Goal: Transaction & Acquisition: Purchase product/service

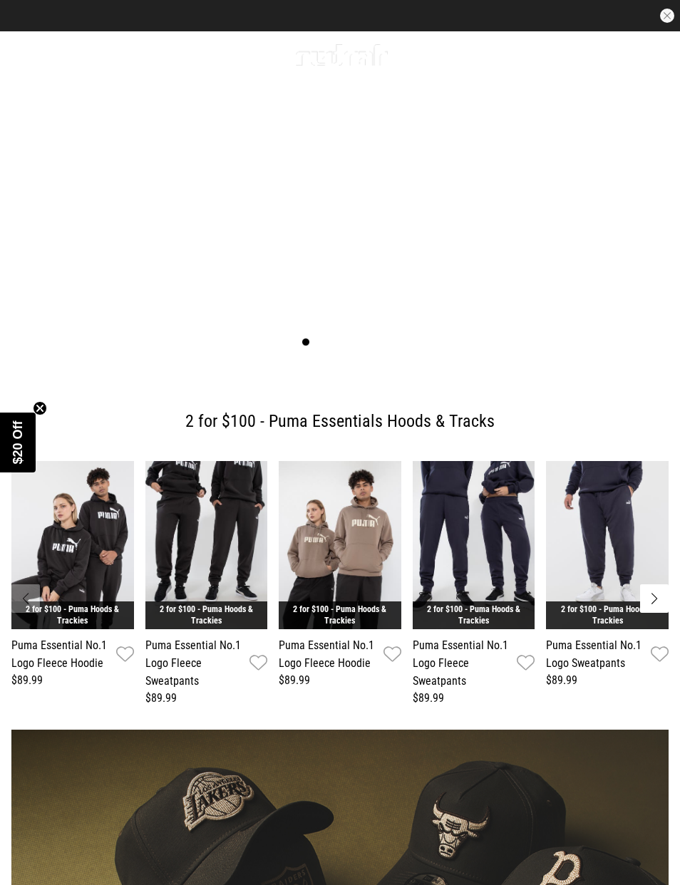
click at [622, 371] on link "1 / 5" at bounding box center [340, 201] width 680 height 340
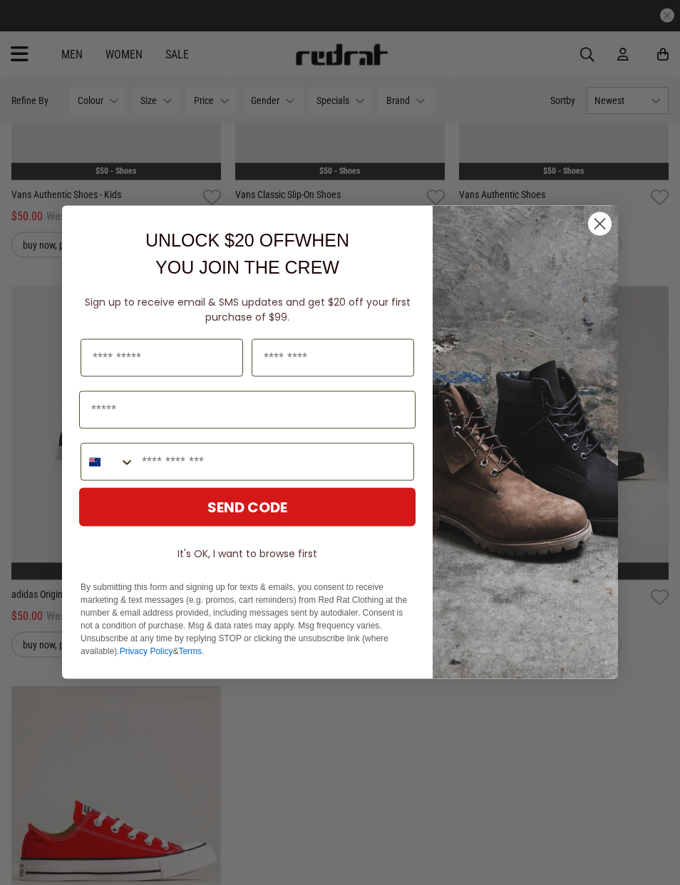
scroll to position [2340, 0]
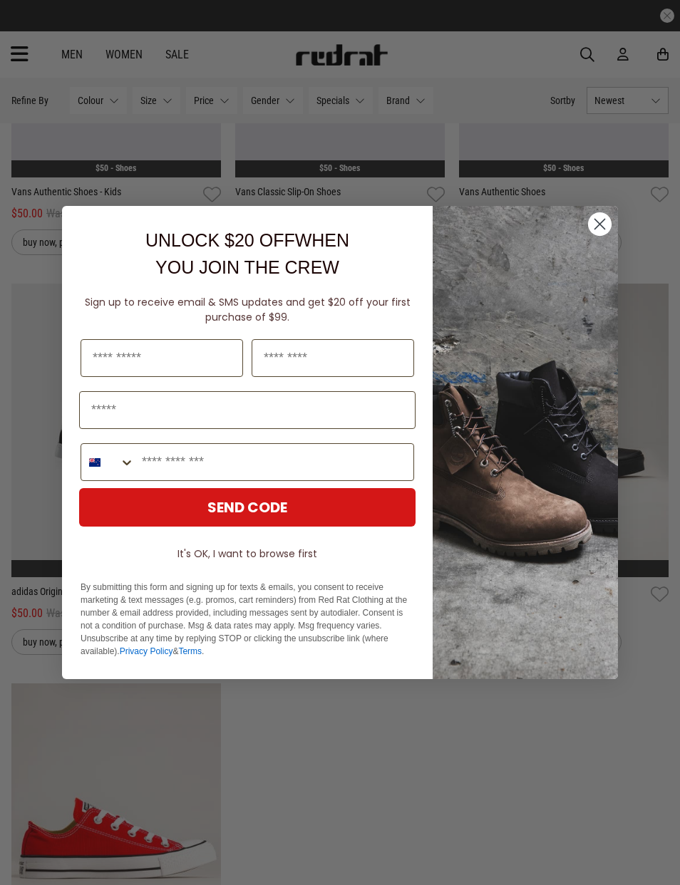
click at [590, 236] on circle "Close dialog" at bounding box center [600, 224] width 24 height 24
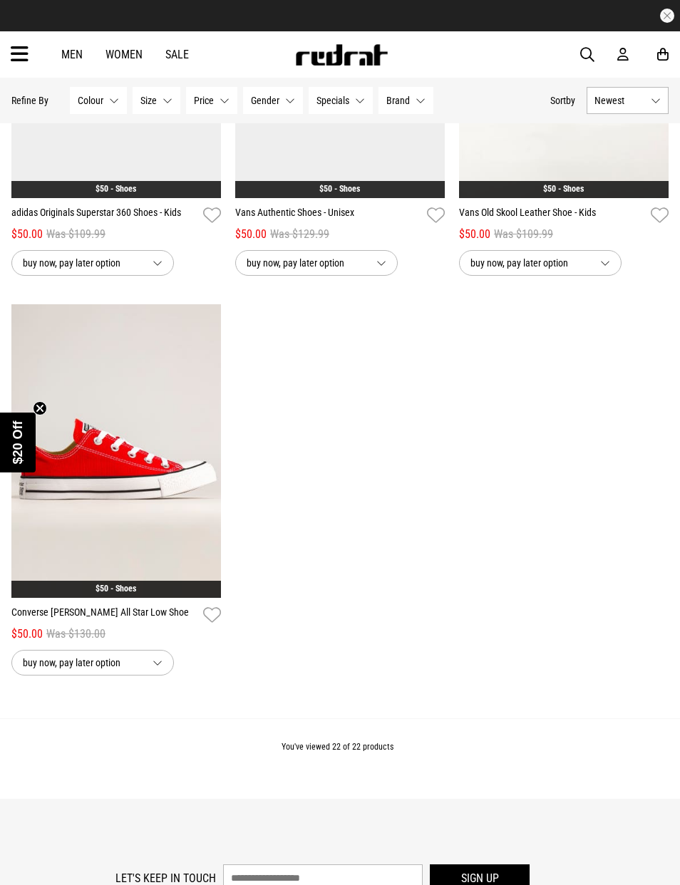
scroll to position [2718, 0]
click at [128, 51] on link "Women" at bounding box center [123, 55] width 37 height 14
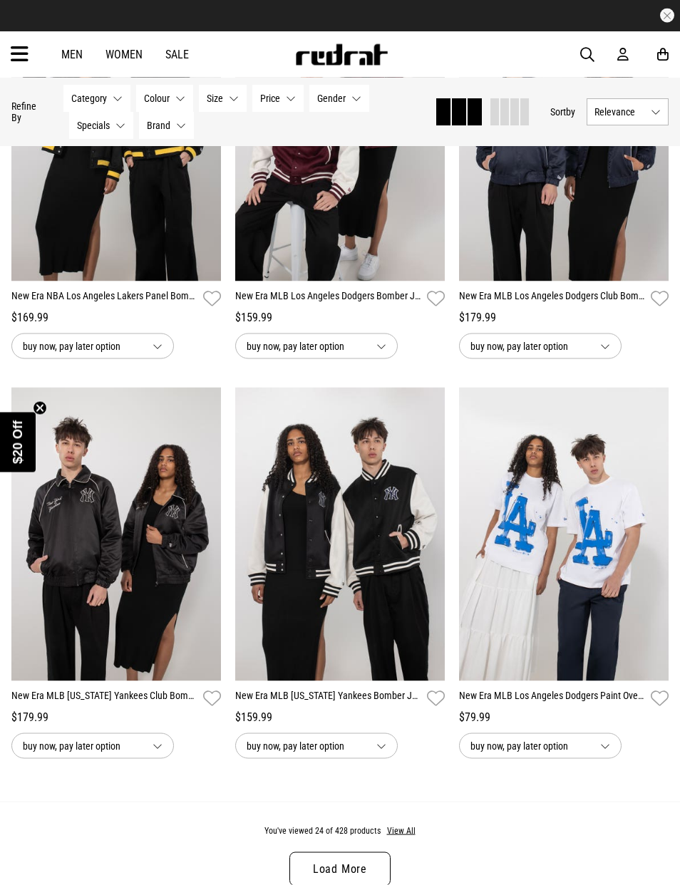
scroll to position [2679, 0]
click at [80, 97] on span "Category" at bounding box center [89, 98] width 36 height 11
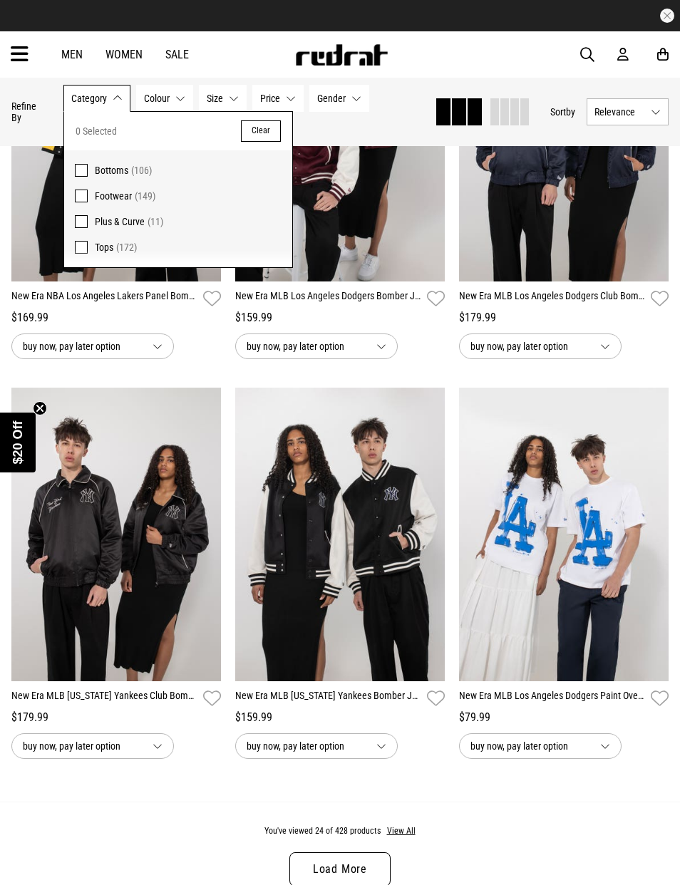
click at [78, 192] on span at bounding box center [81, 196] width 13 height 13
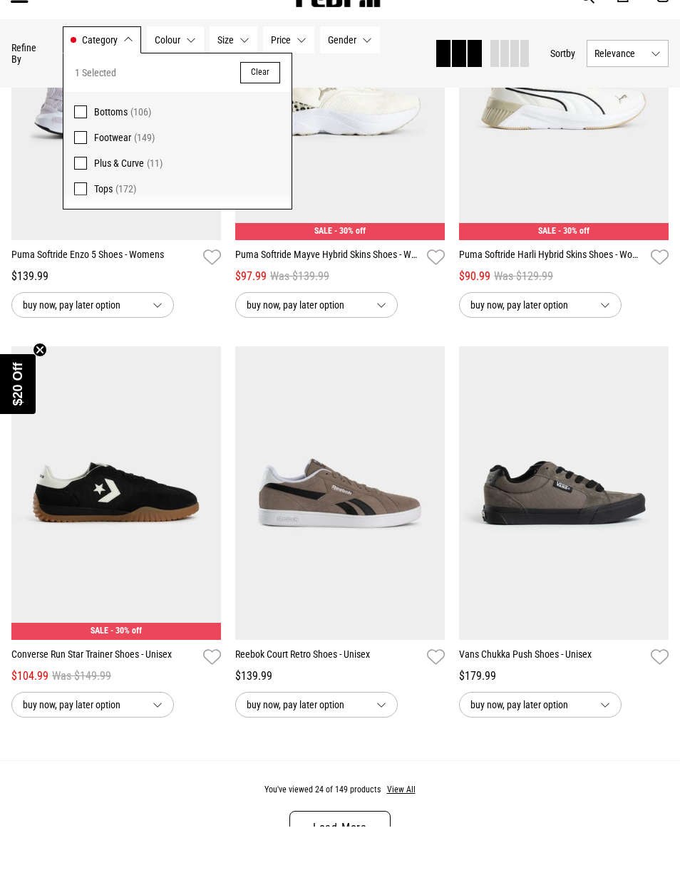
scroll to position [2737, 0]
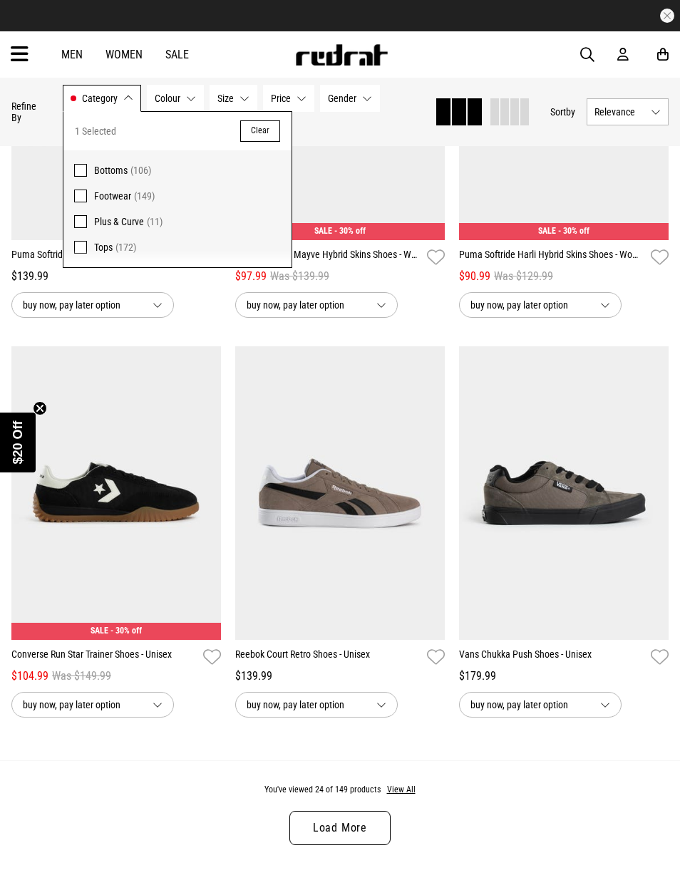
click at [85, 93] on span "Category" at bounding box center [100, 98] width 36 height 11
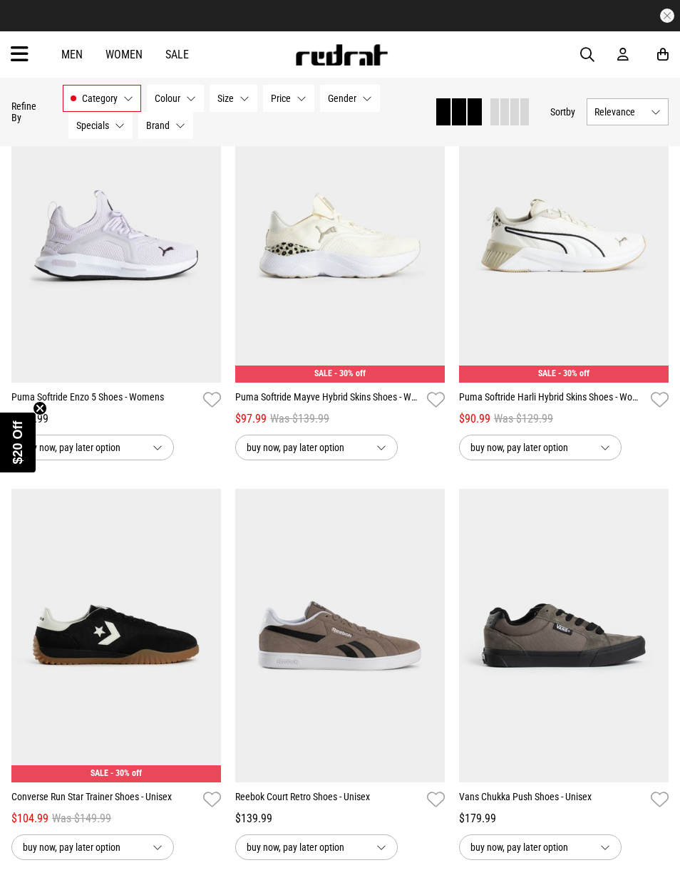
scroll to position [2535, 0]
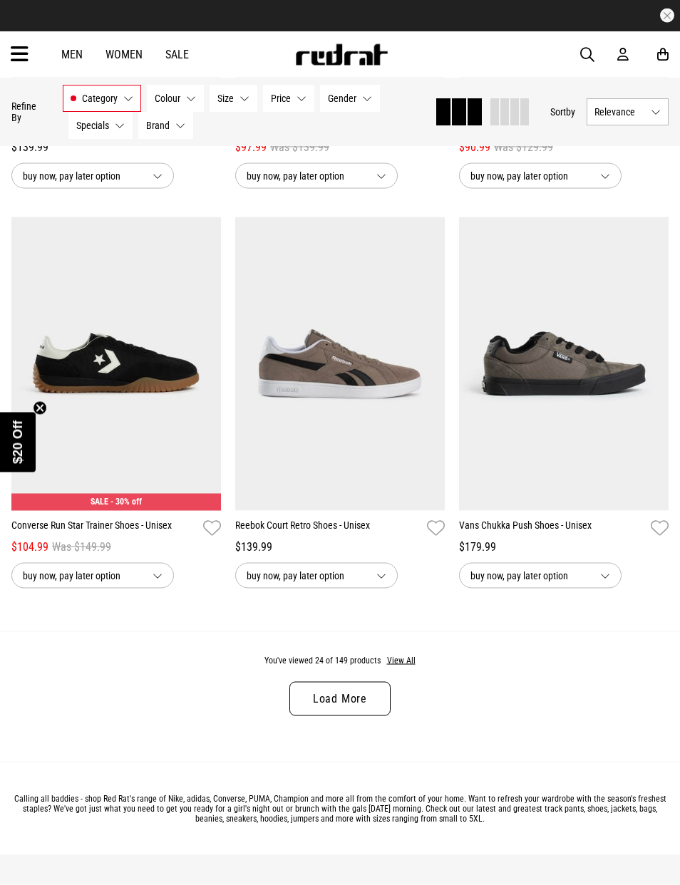
click at [319, 701] on link "Load More" at bounding box center [339, 699] width 101 height 34
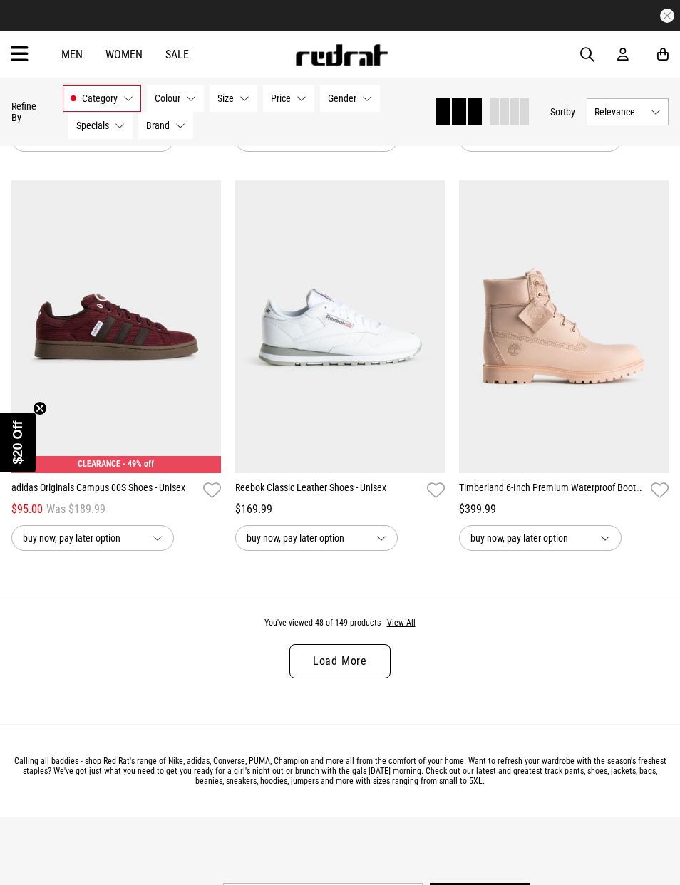
scroll to position [6112, 0]
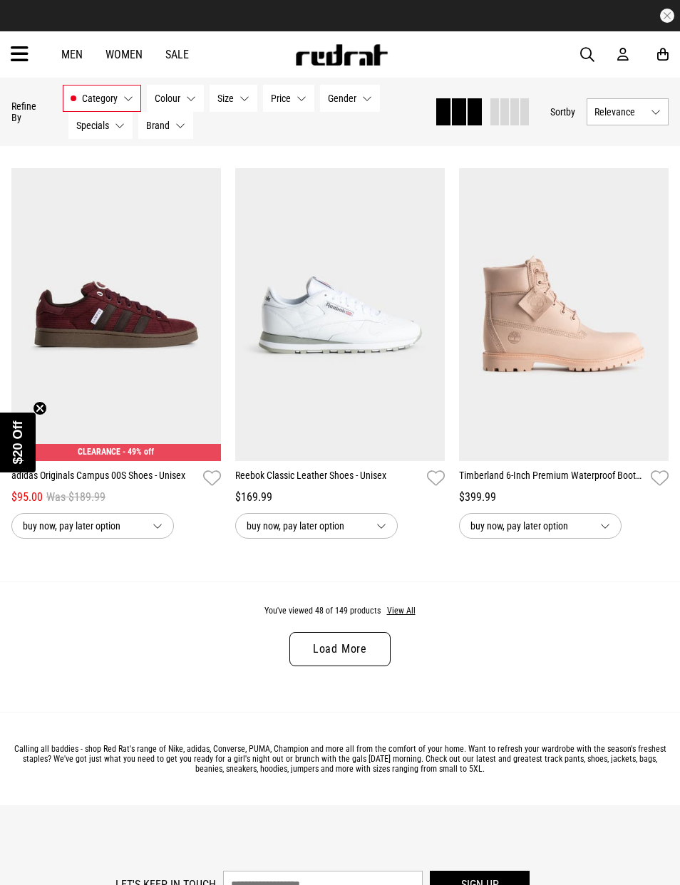
click at [406, 618] on button "View All" at bounding box center [401, 611] width 30 height 13
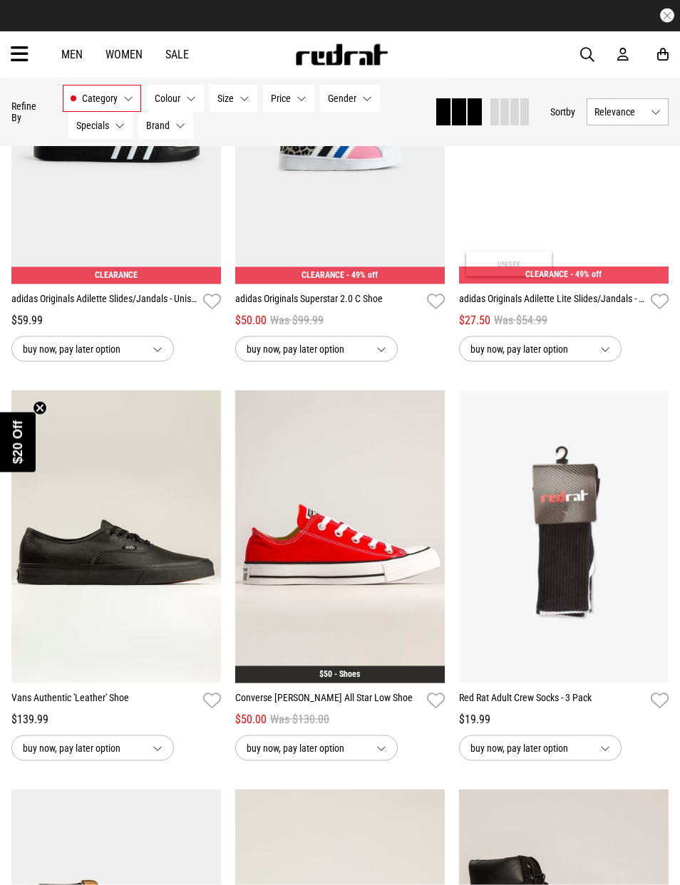
scroll to position [15480, 0]
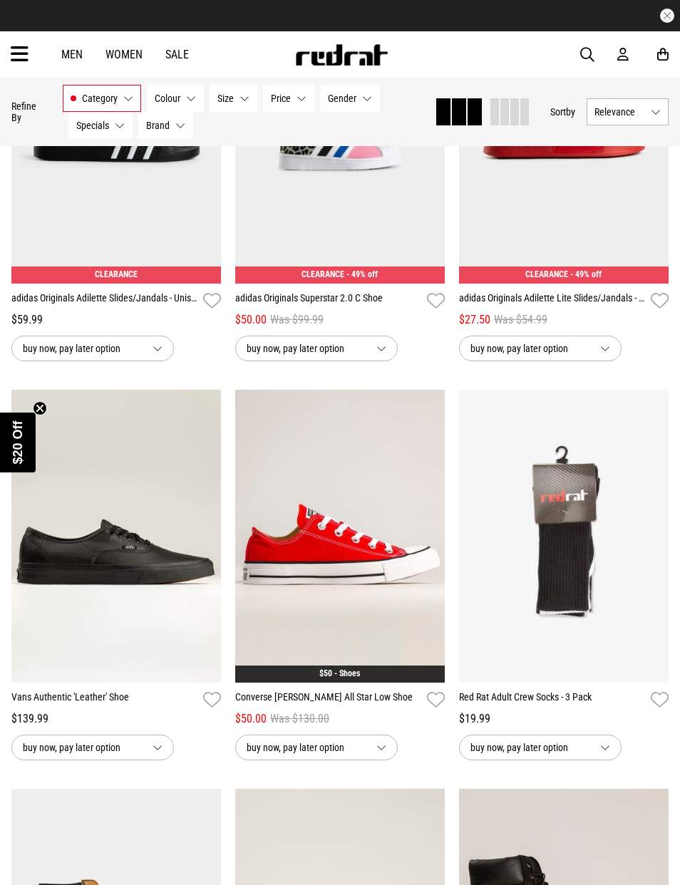
click at [597, 311] on link "adidas Originals Adilette Lite Slides/Jandals - Unisex" at bounding box center [552, 301] width 186 height 21
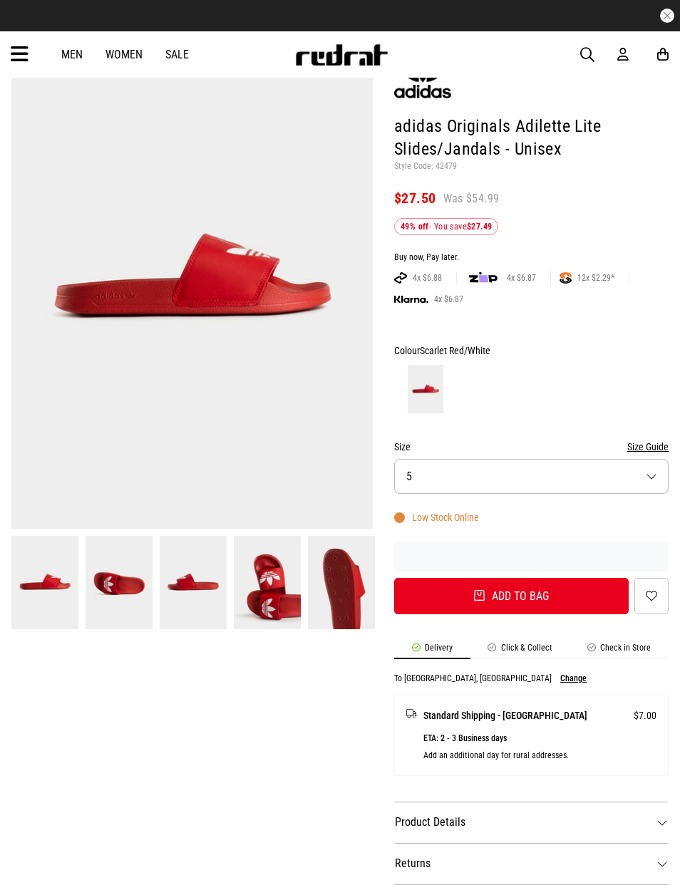
click at [571, 467] on button "Size 5" at bounding box center [531, 476] width 274 height 35
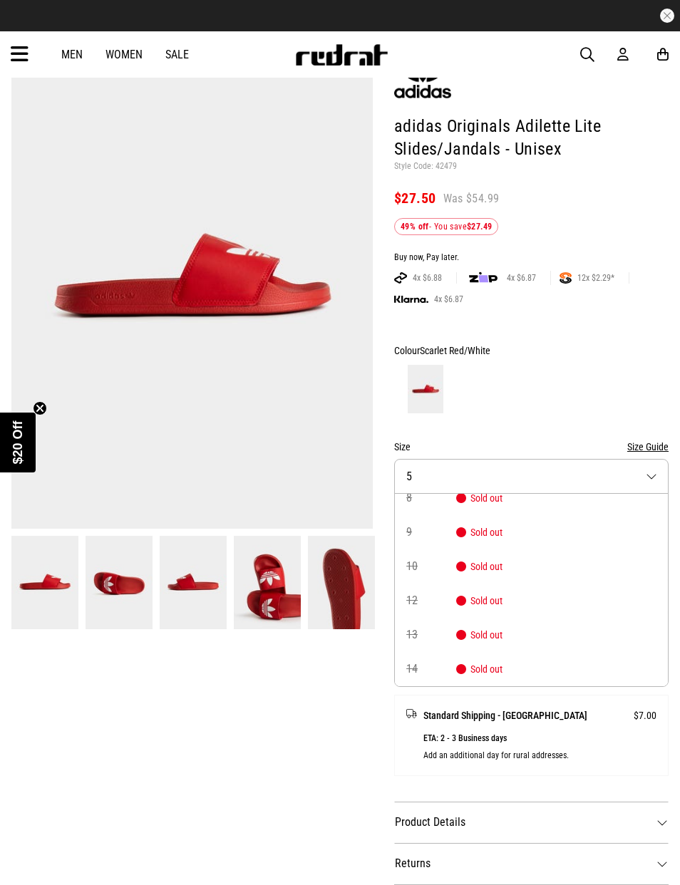
scroll to position [115, 0]
click at [607, 384] on div at bounding box center [531, 389] width 274 height 53
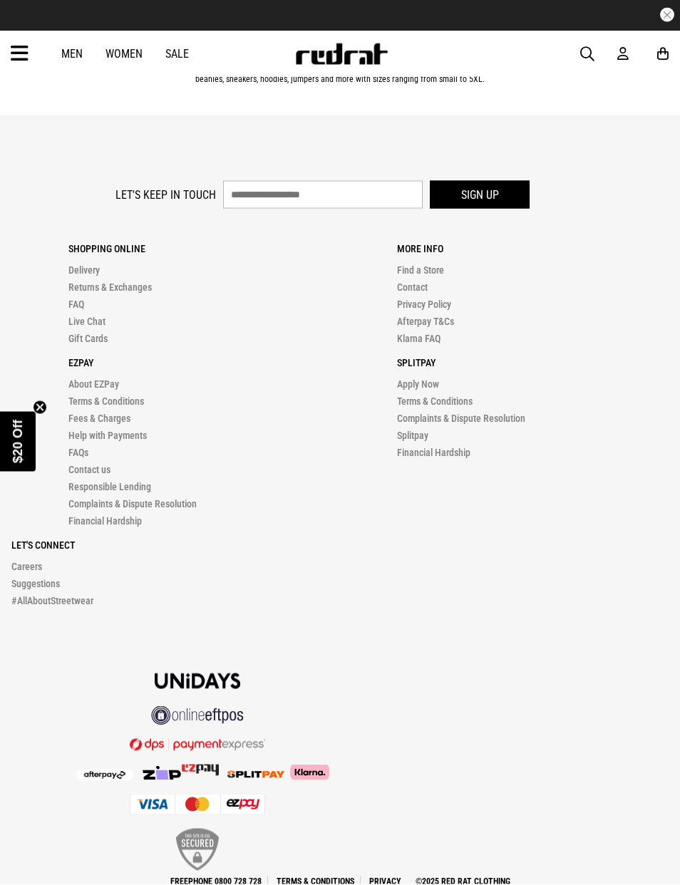
scroll to position [3686, 0]
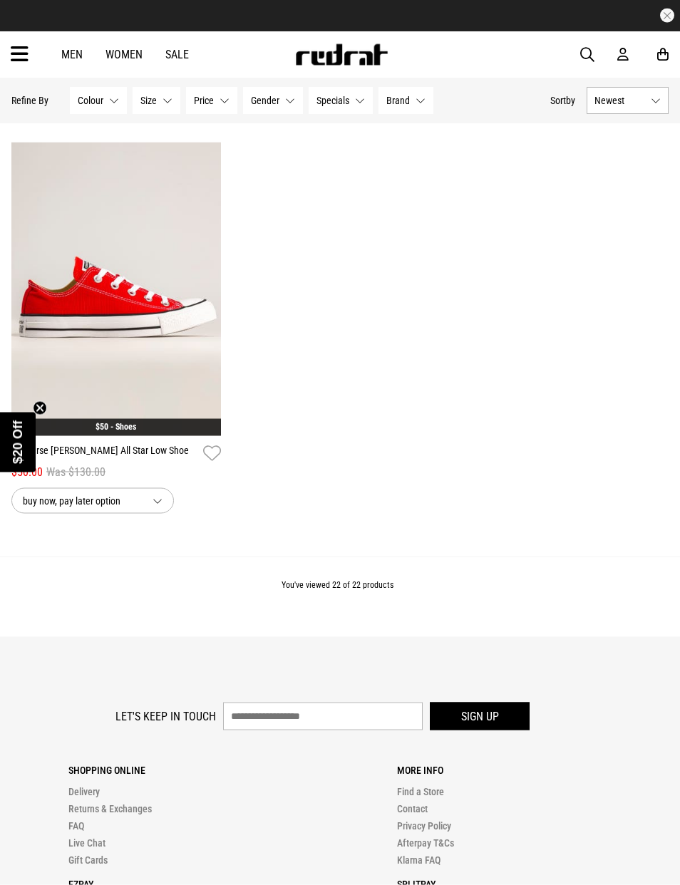
scroll to position [2875, 0]
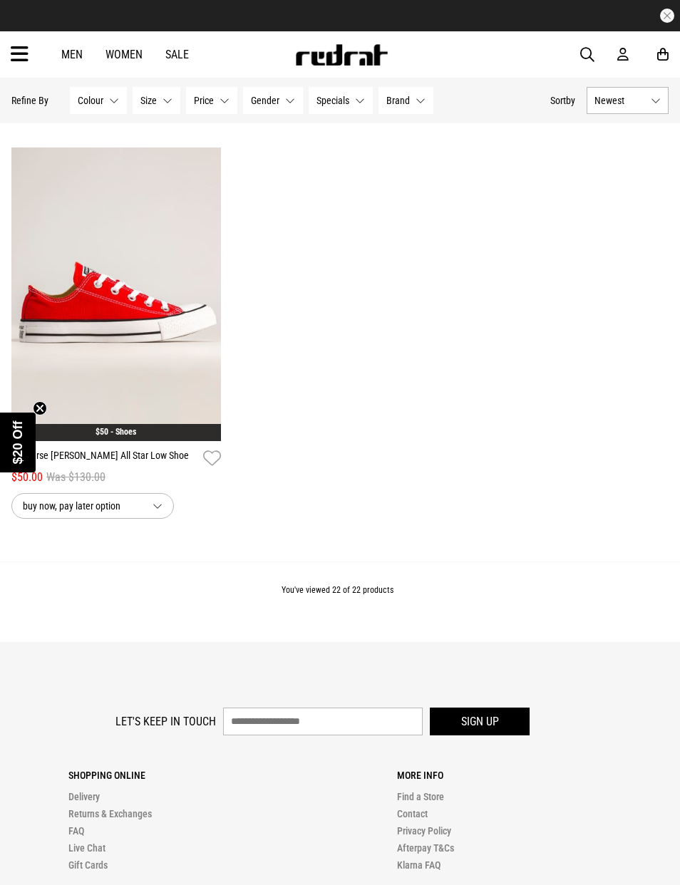
click at [110, 344] on img at bounding box center [116, 295] width 210 height 294
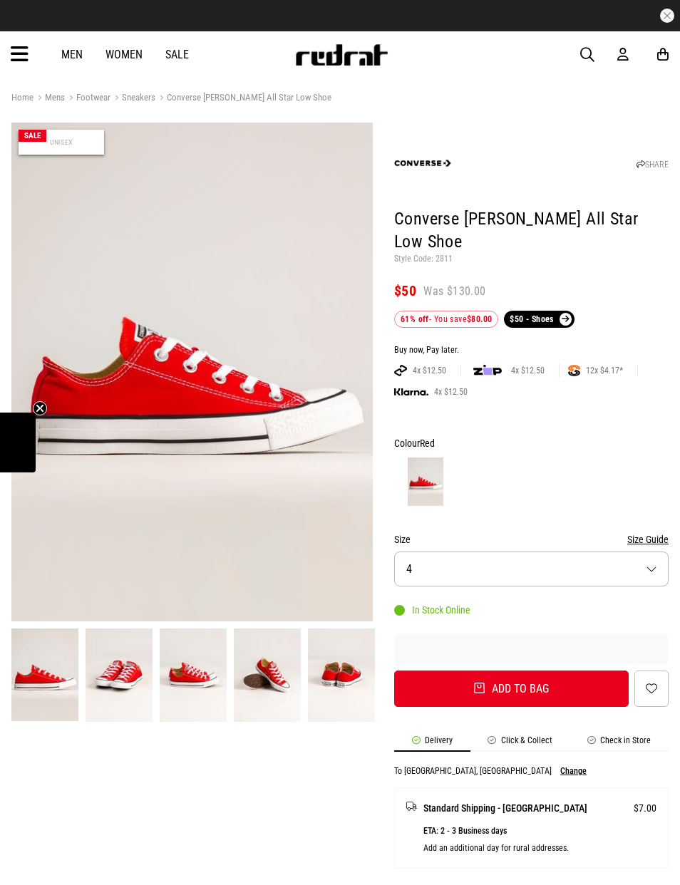
scroll to position [13, 0]
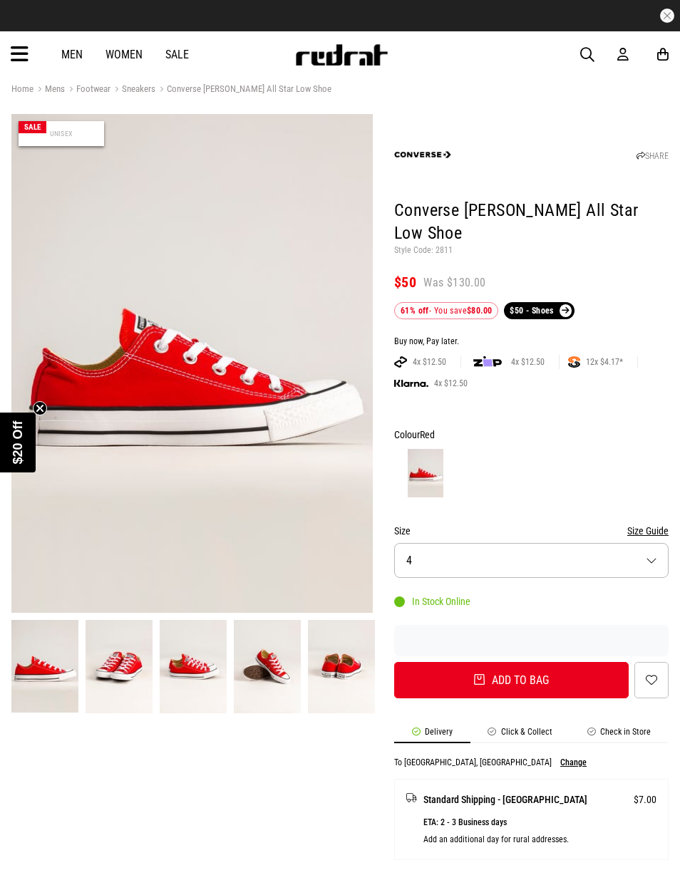
click at [519, 565] on button "Size 4" at bounding box center [531, 560] width 274 height 35
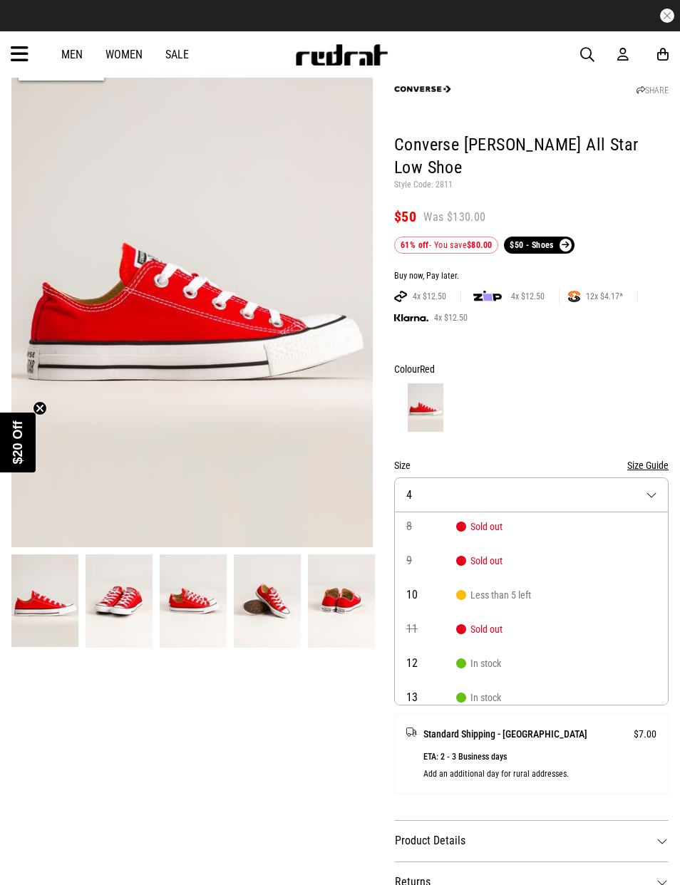
scroll to position [0, 0]
